Goal: Use online tool/utility: Utilize a website feature to perform a specific function

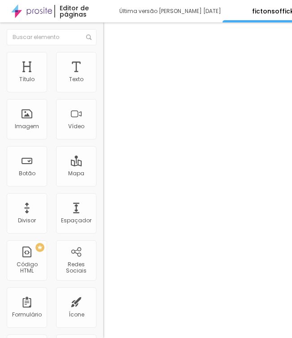
scroll to position [0, 282]
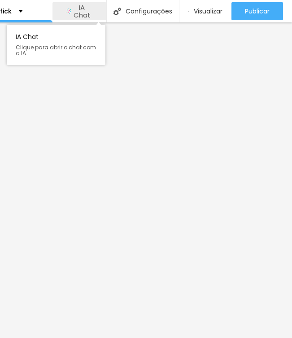
click at [86, 12] on span "IA Chat" at bounding box center [82, 12] width 22 height 16
click at [84, 11] on span "IA Chat" at bounding box center [82, 12] width 22 height 16
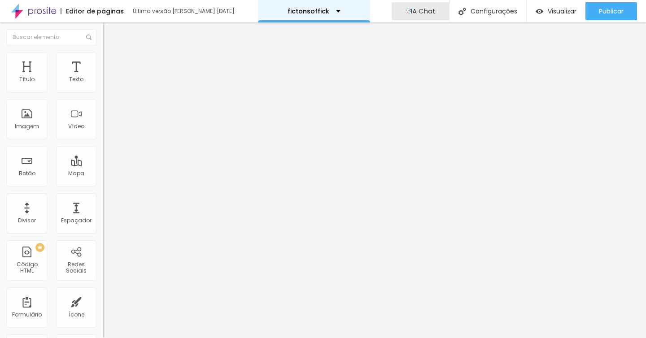
click at [291, 13] on div "fictonsoffick" at bounding box center [314, 11] width 112 height 22
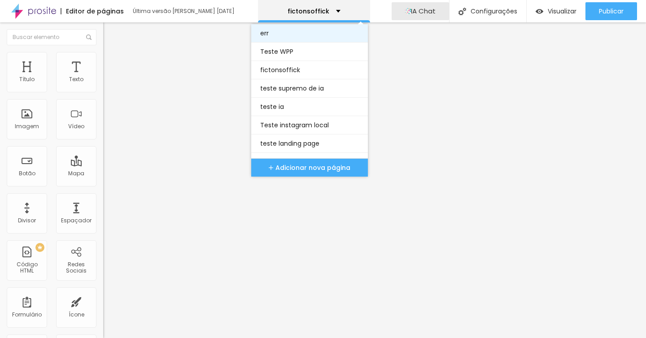
click at [291, 33] on link "err" at bounding box center [309, 33] width 99 height 18
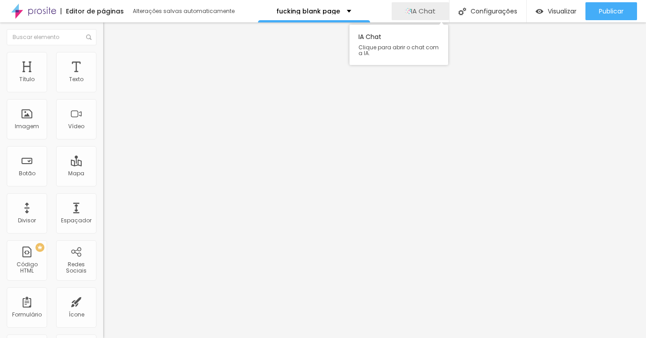
click at [430, 18] on div "IA Chat" at bounding box center [420, 11] width 30 height 18
click at [412, 9] on span "IA Chat" at bounding box center [423, 11] width 25 height 8
click at [573, 35] on div at bounding box center [592, 180] width 106 height 316
